Goal: Find specific page/section: Find specific page/section

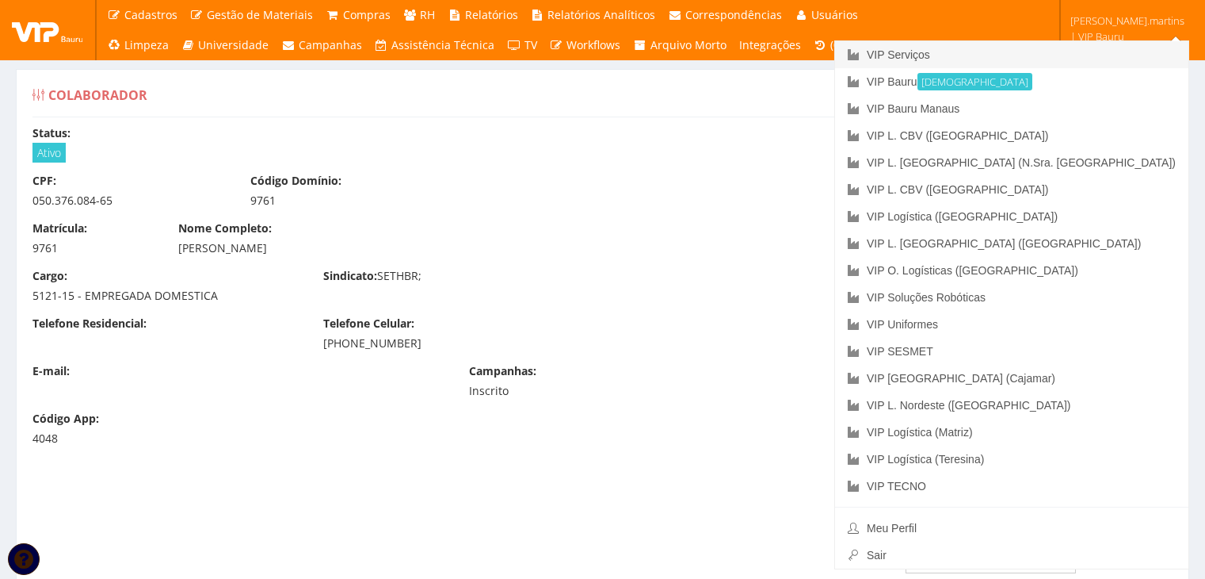
scroll to position [52, 0]
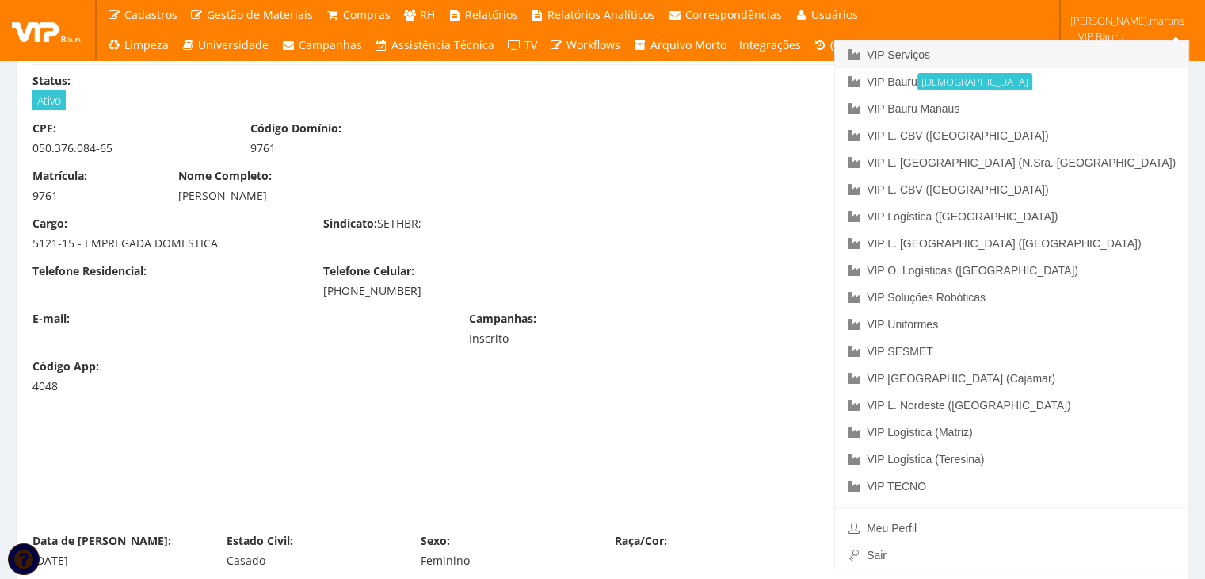
click at [1098, 48] on link "VIP Serviços" at bounding box center [1011, 54] width 353 height 27
click at [1057, 57] on link "VIP Serviços" at bounding box center [1011, 54] width 353 height 27
click at [1048, 55] on link "VIP Serviços" at bounding box center [1011, 54] width 353 height 27
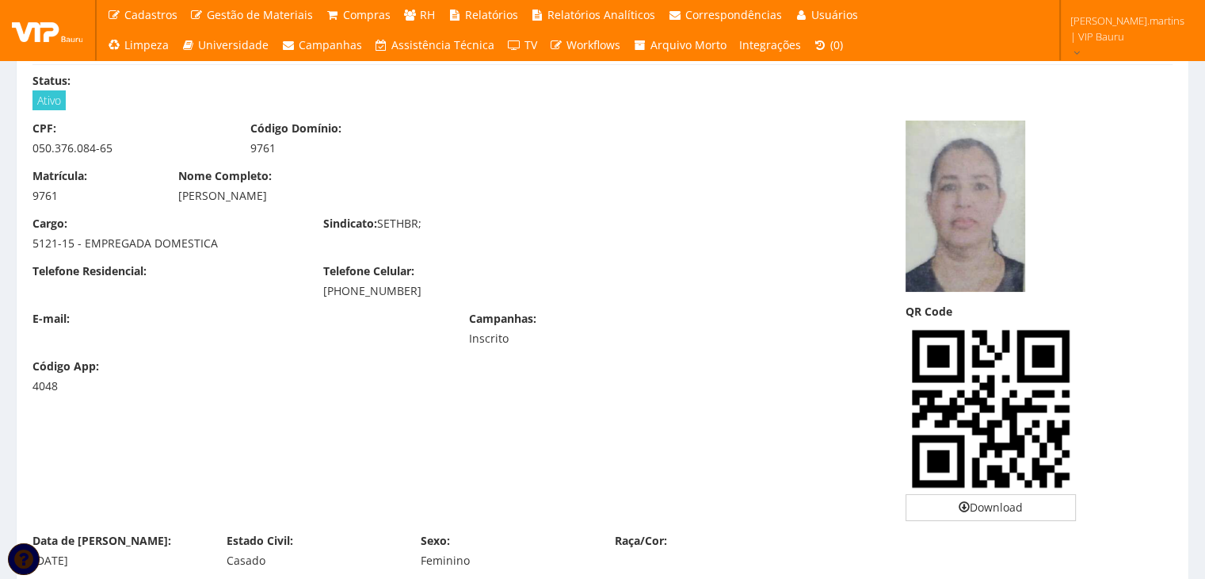
scroll to position [0, 0]
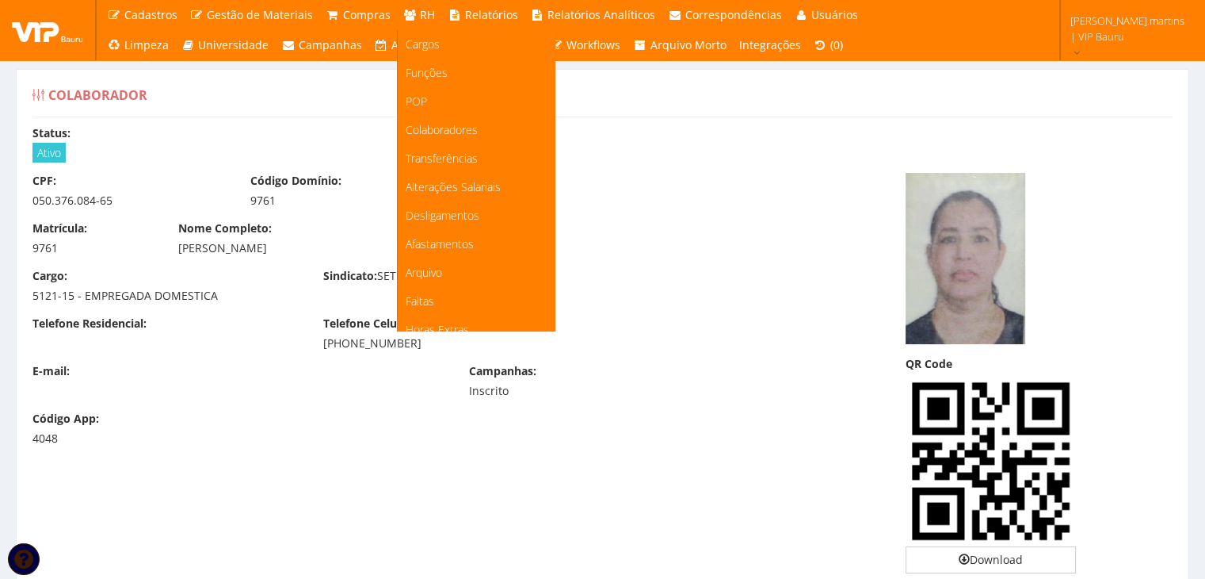
click at [422, 20] on span "RH" at bounding box center [427, 14] width 15 height 15
click at [433, 127] on span "Colaboradores" at bounding box center [442, 129] width 72 height 15
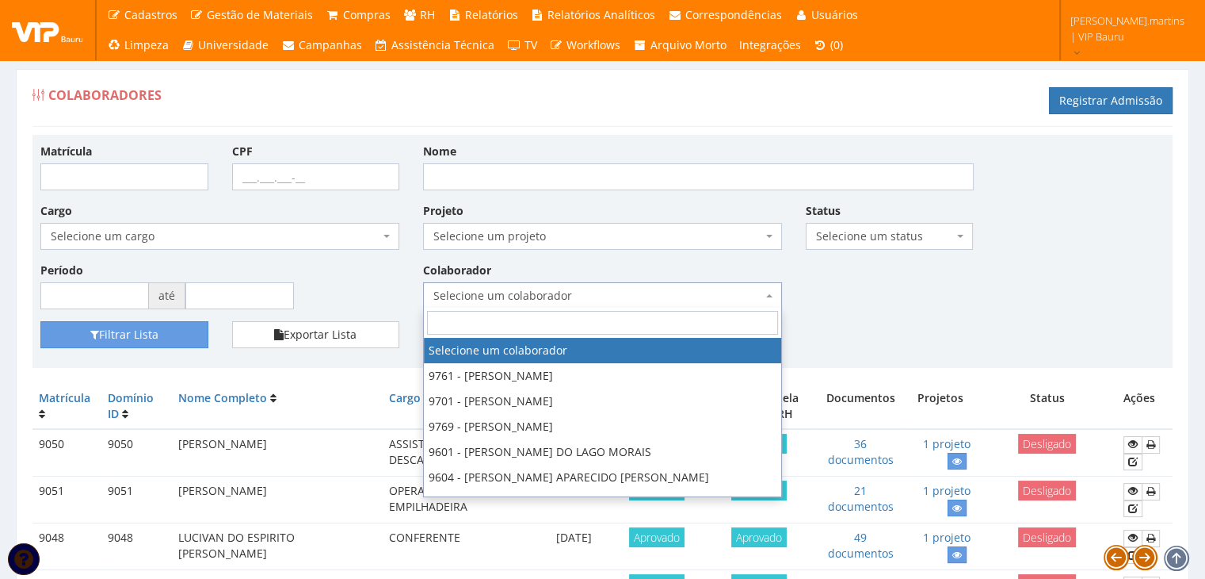
click at [527, 296] on span "Selecione um colaborador" at bounding box center [598, 296] width 329 height 16
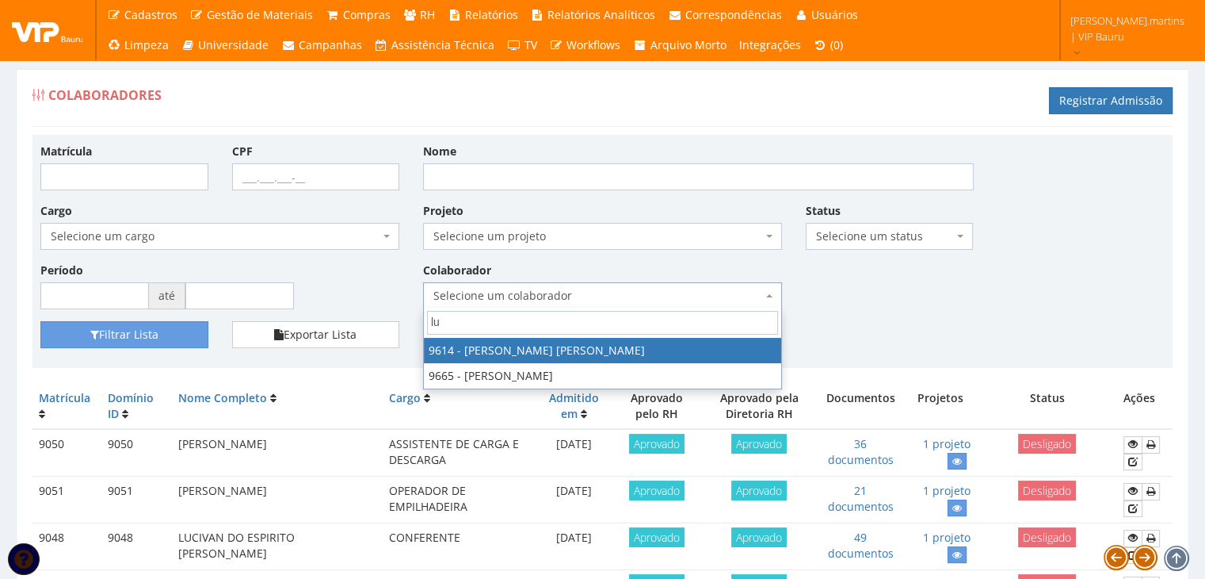
type input "l"
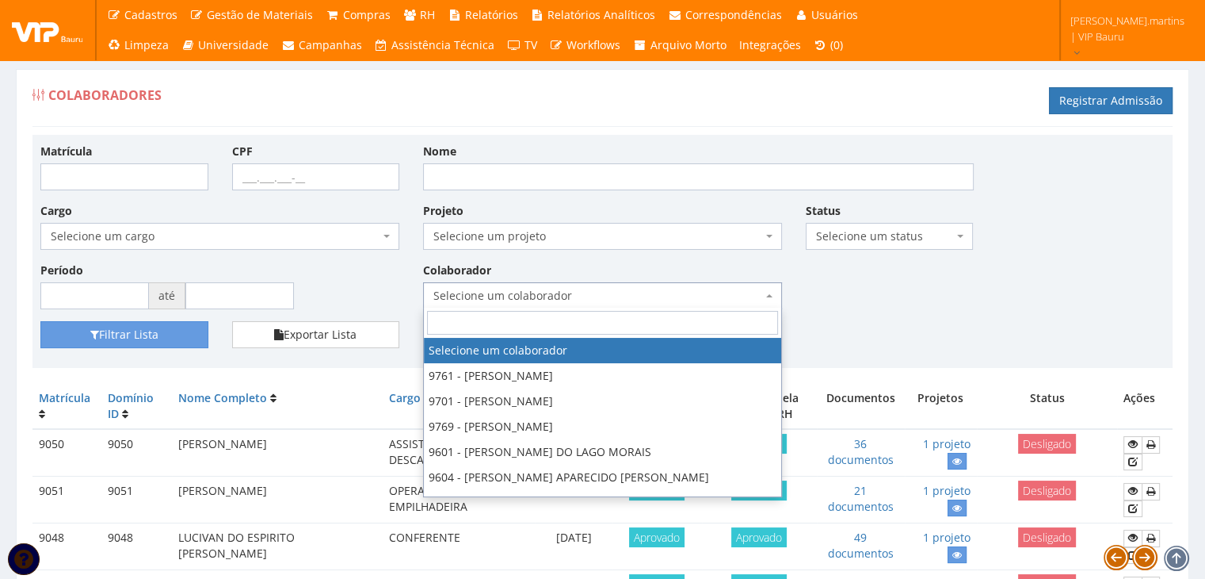
click at [364, 237] on span "Selecione um cargo" at bounding box center [215, 236] width 329 height 16
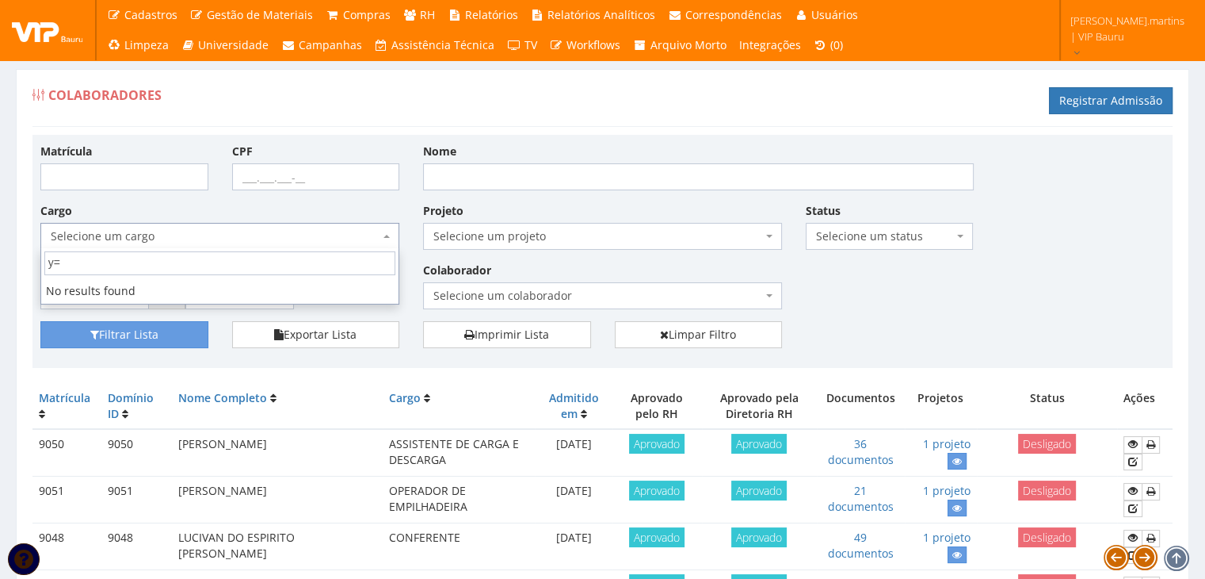
type input "y"
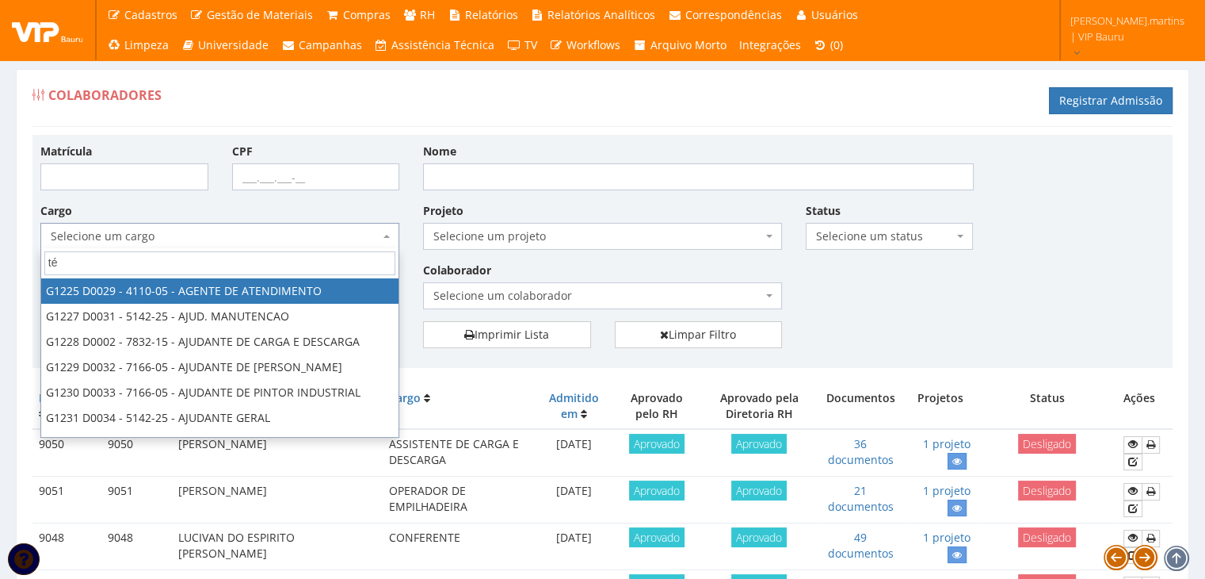
type input "téc"
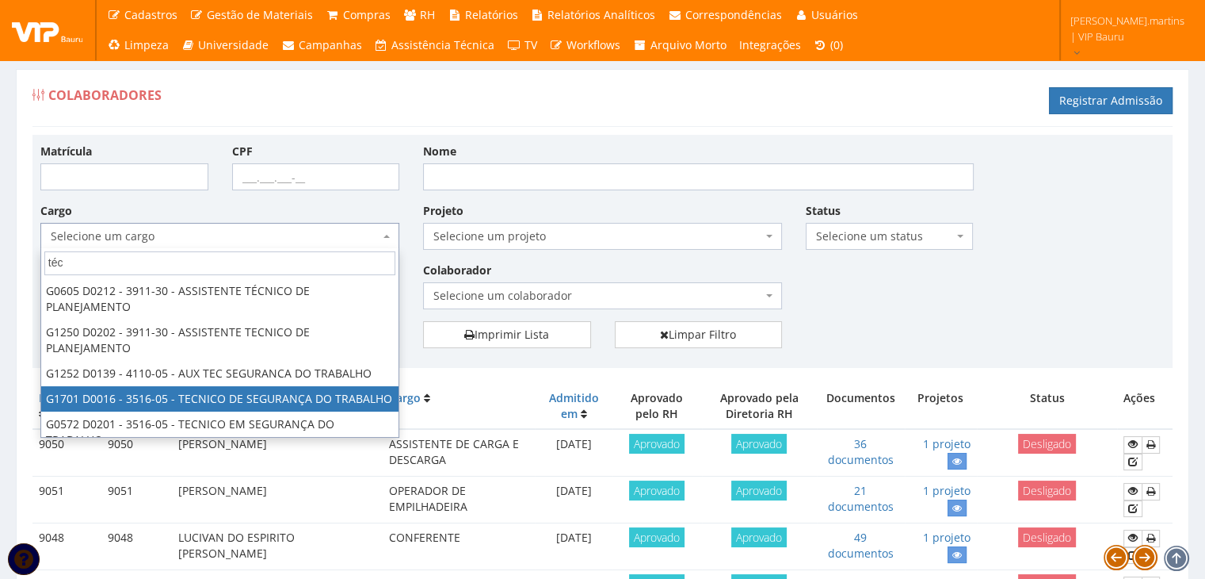
select select "1701"
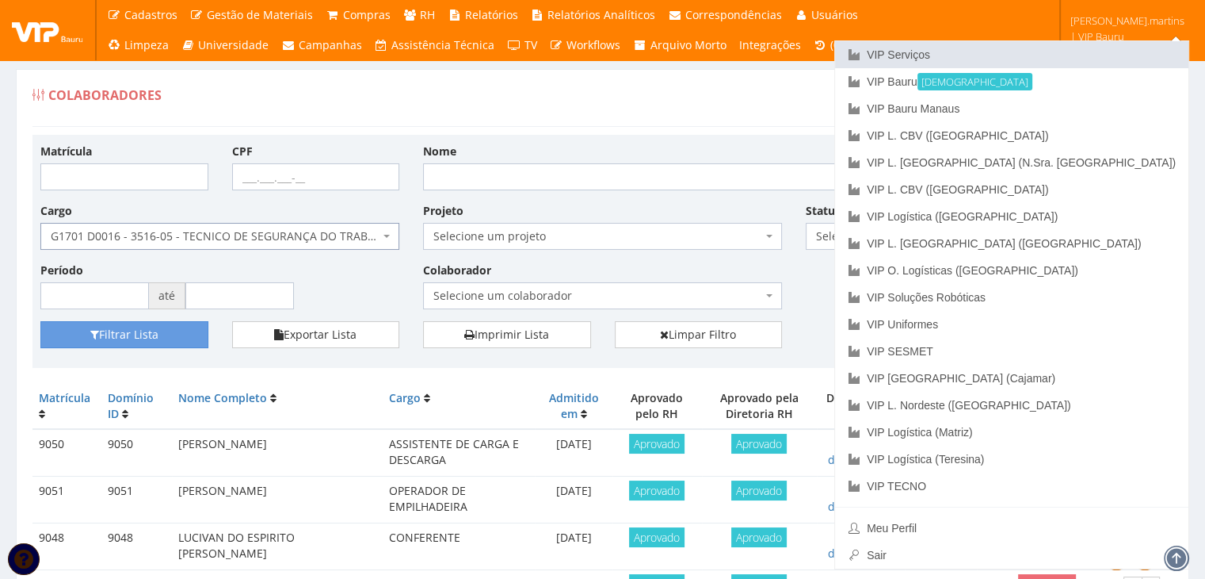
click at [1068, 56] on link "VIP Serviços" at bounding box center [1011, 54] width 353 height 27
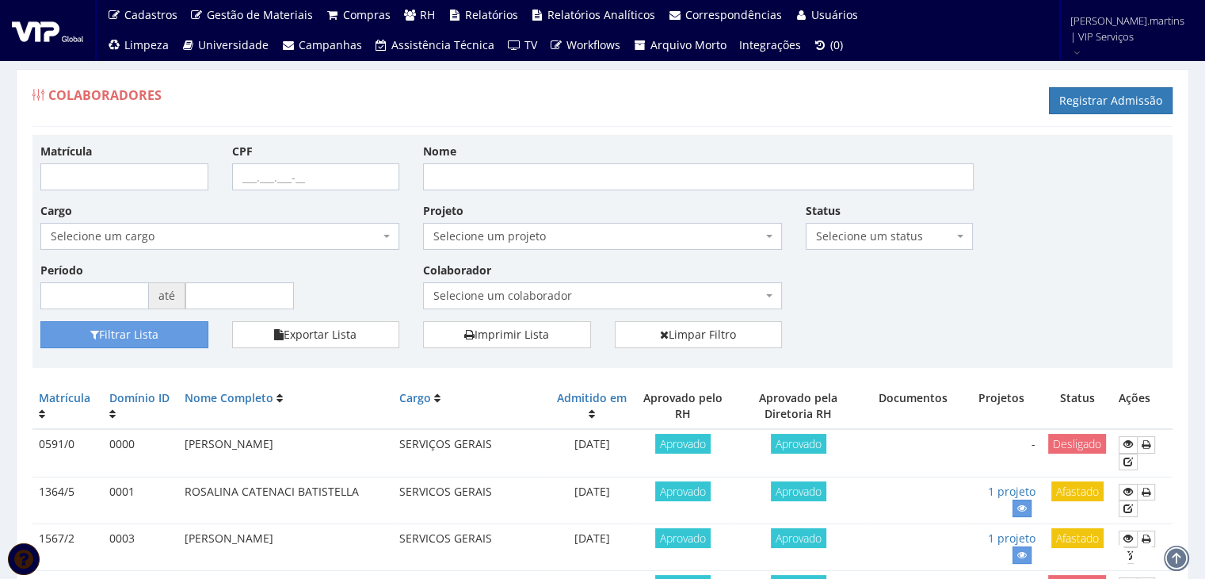
click at [288, 232] on span "Selecione um cargo" at bounding box center [215, 236] width 329 height 16
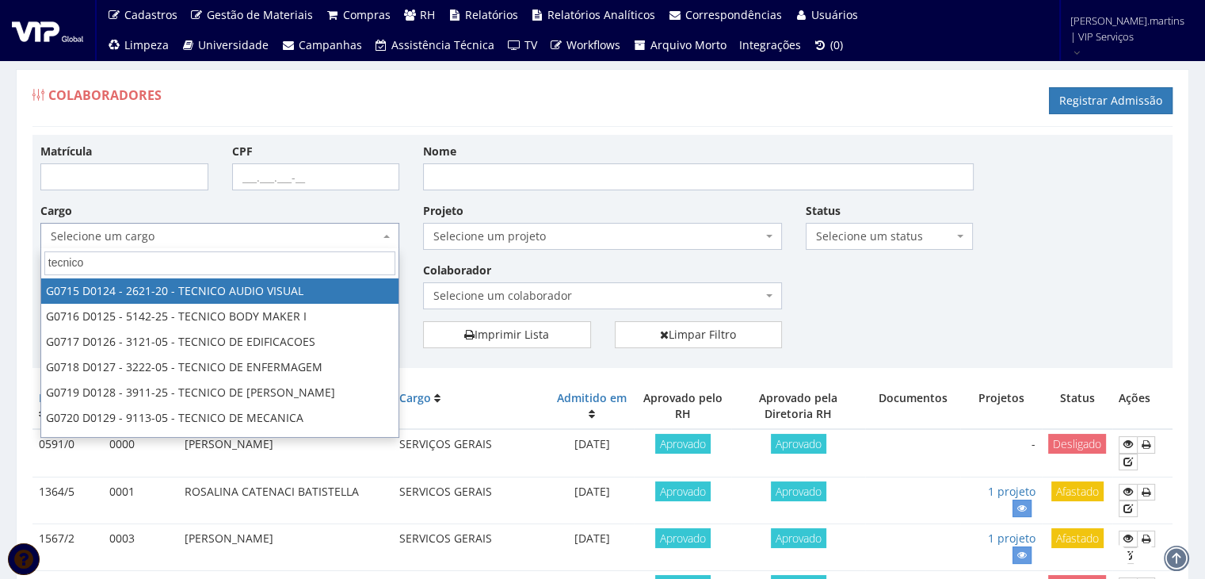
type input "tecnico"
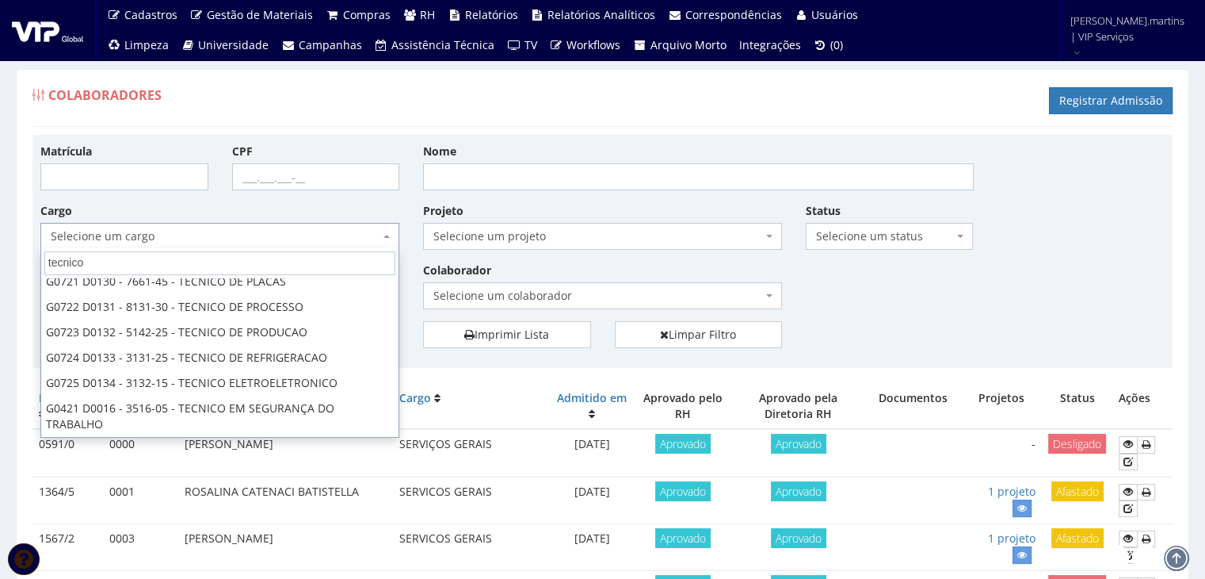
scroll to position [187, 0]
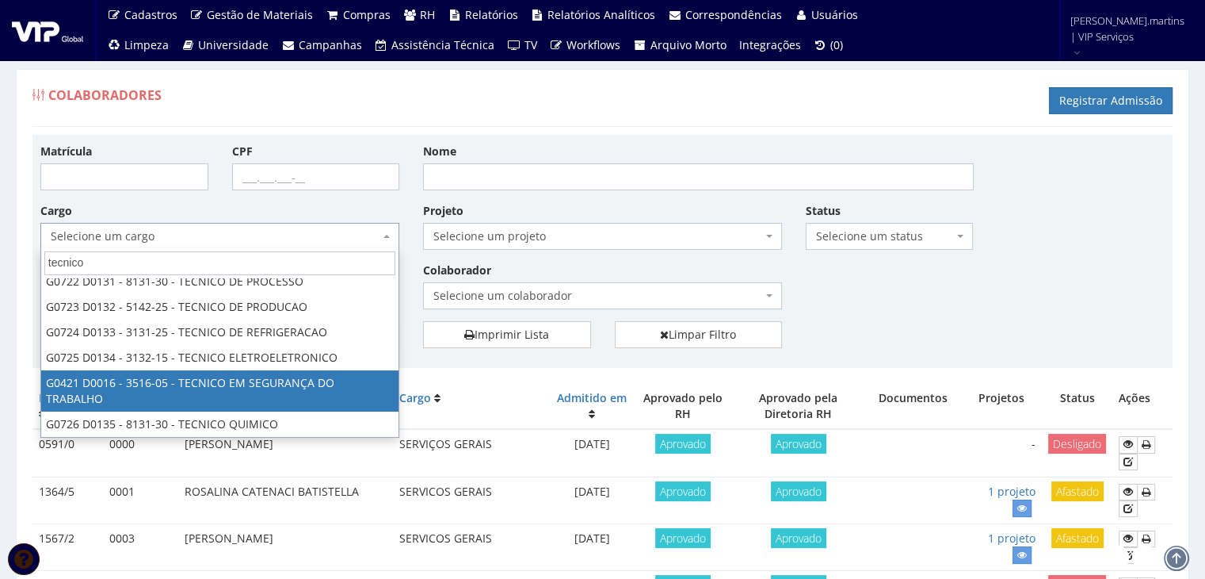
select select "421"
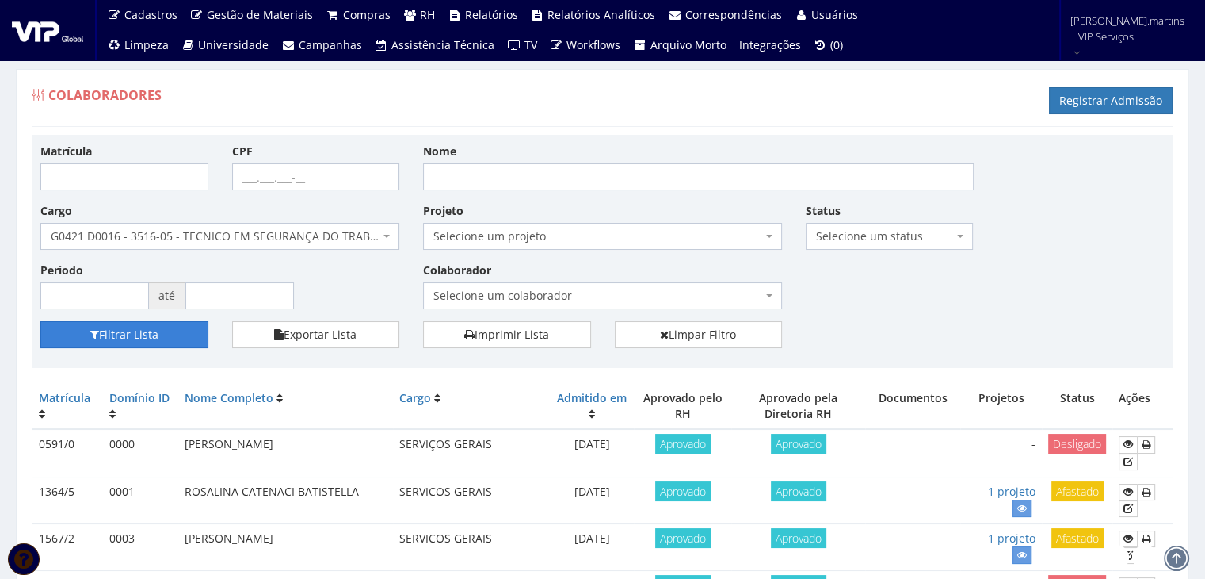
click at [120, 330] on button "Filtrar Lista" at bounding box center [124, 334] width 168 height 27
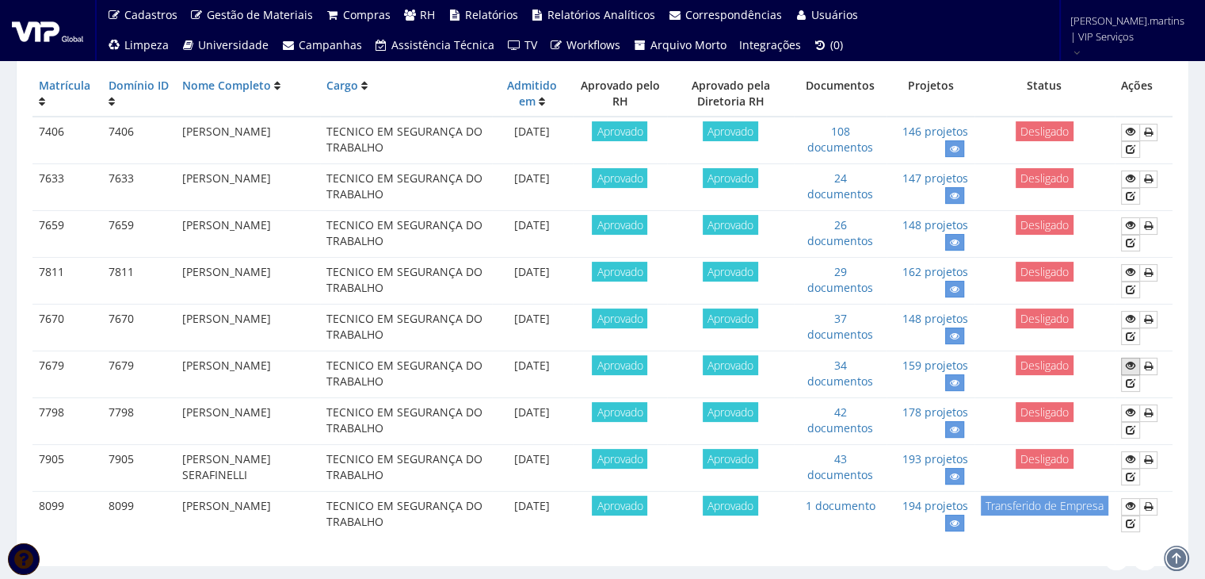
scroll to position [295, 0]
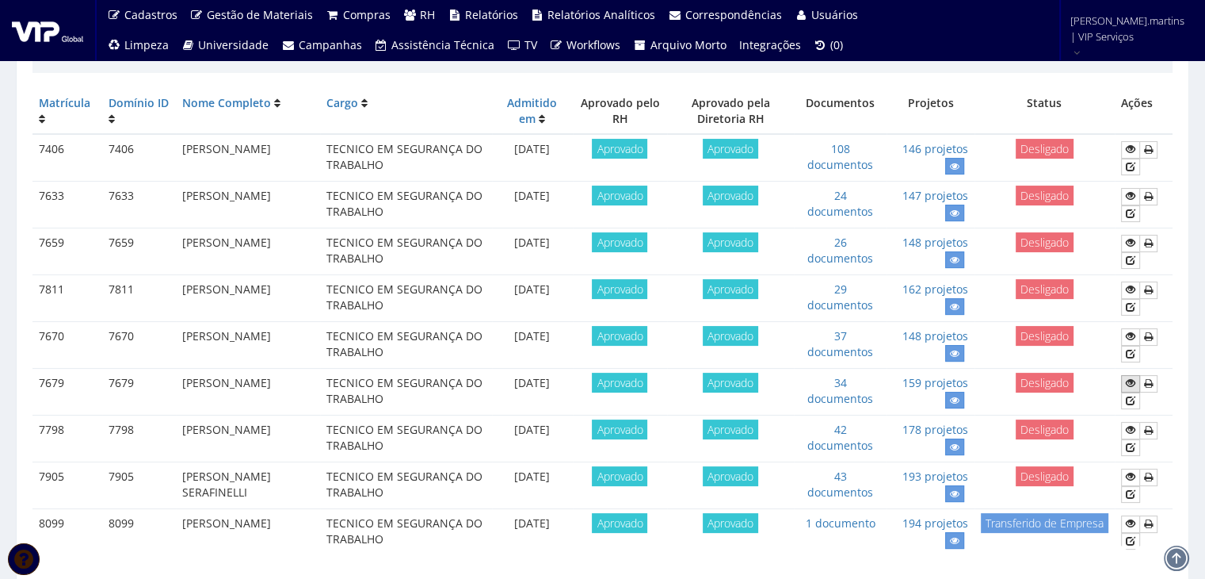
click at [1129, 382] on icon at bounding box center [1131, 382] width 10 height 11
